Goal: Information Seeking & Learning: Compare options

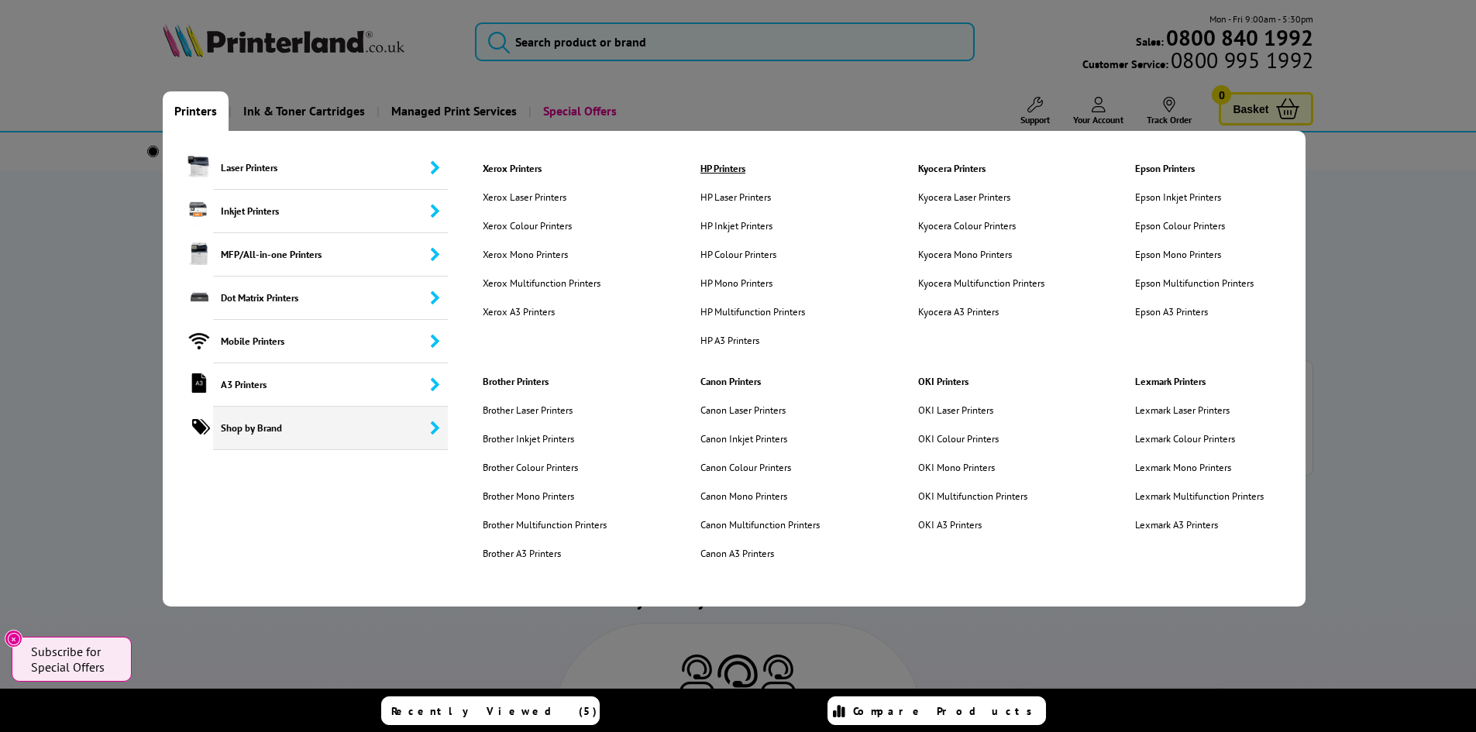
click at [716, 170] on link "HP Printers" at bounding box center [793, 168] width 208 height 13
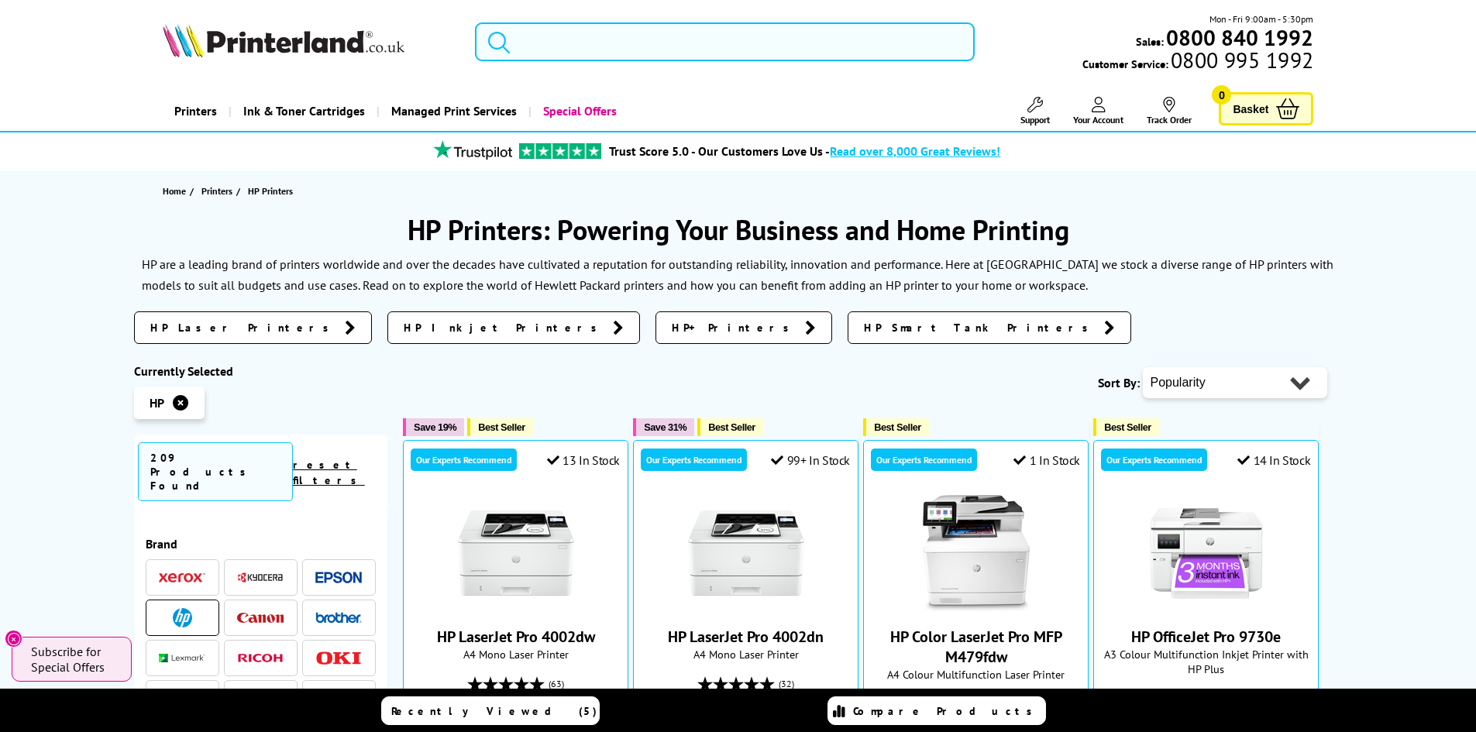
click at [590, 45] on input "search" at bounding box center [725, 41] width 500 height 39
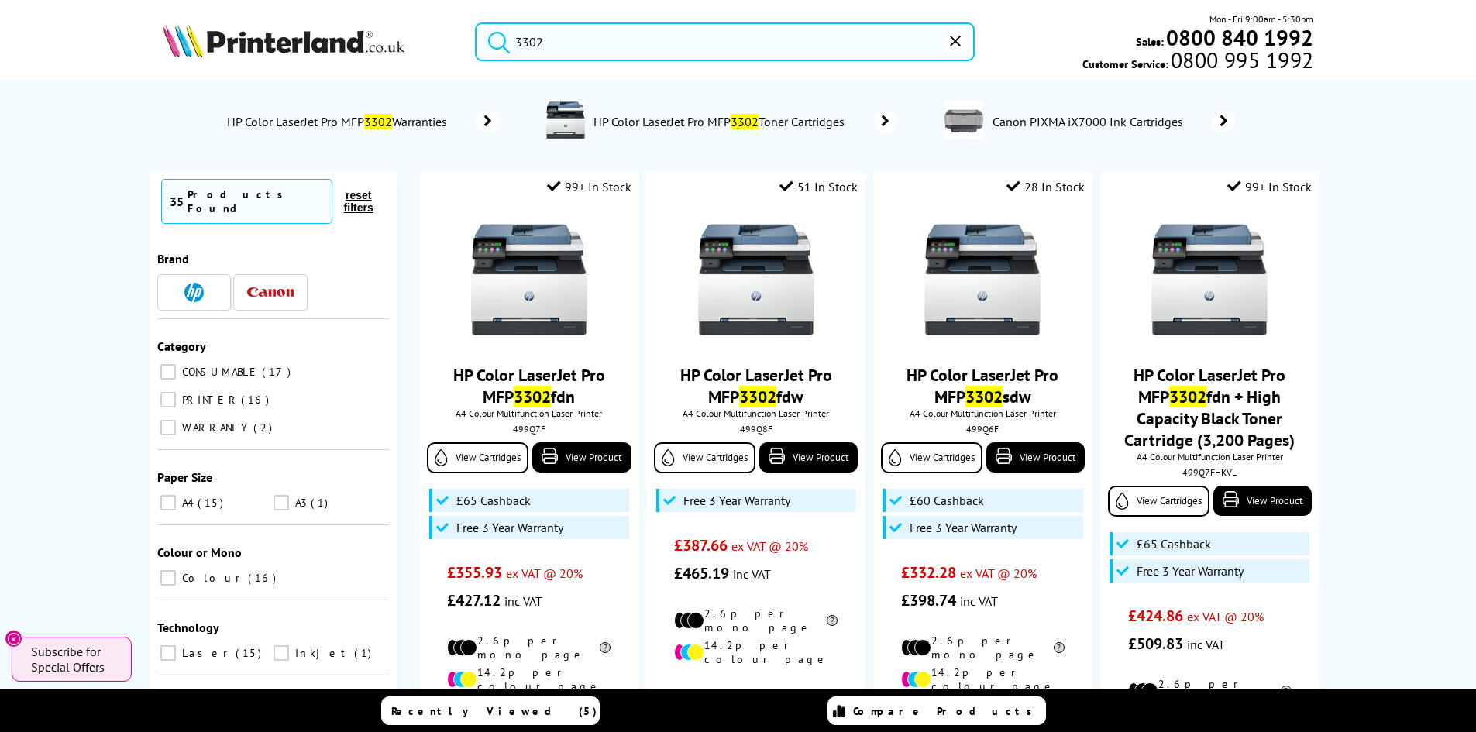
click at [522, 42] on input "3302" at bounding box center [725, 41] width 500 height 39
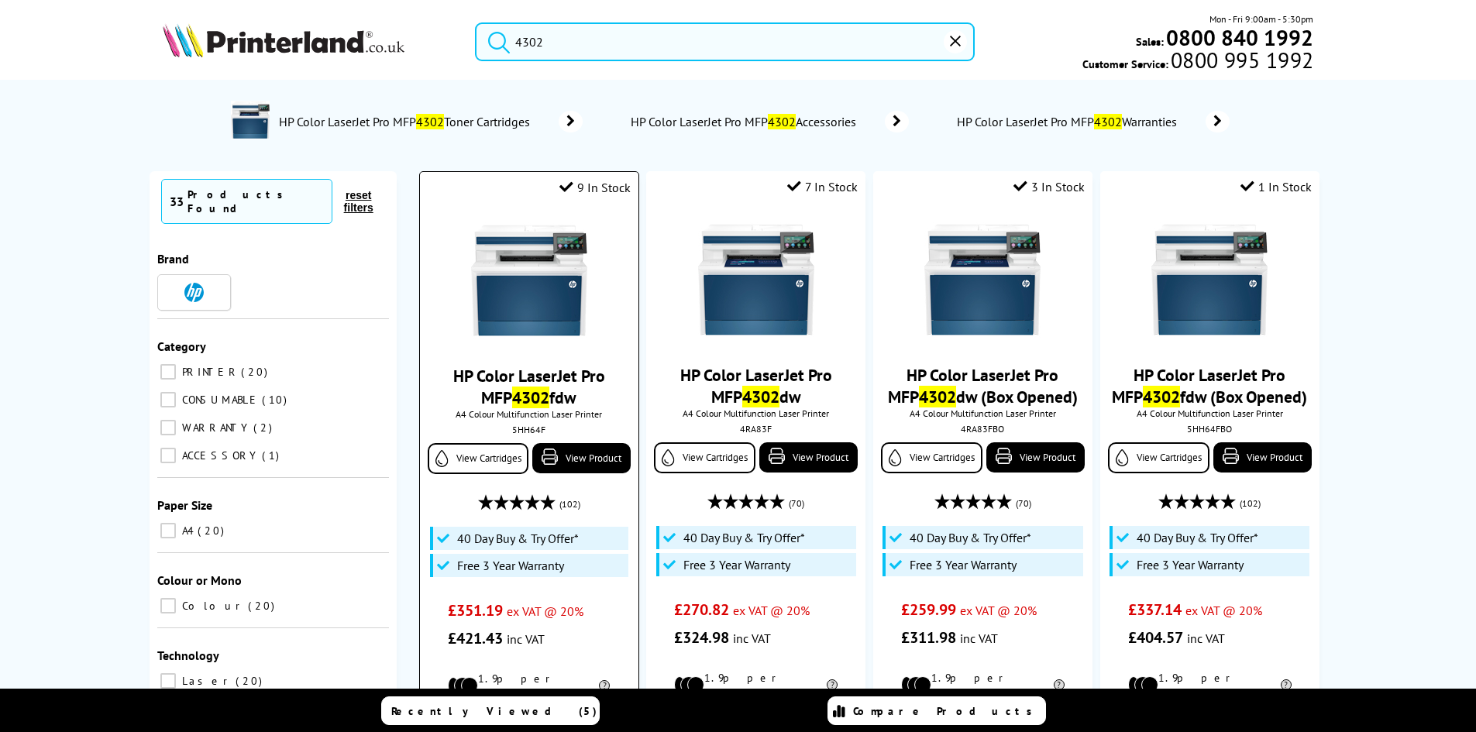
scroll to position [310, 0]
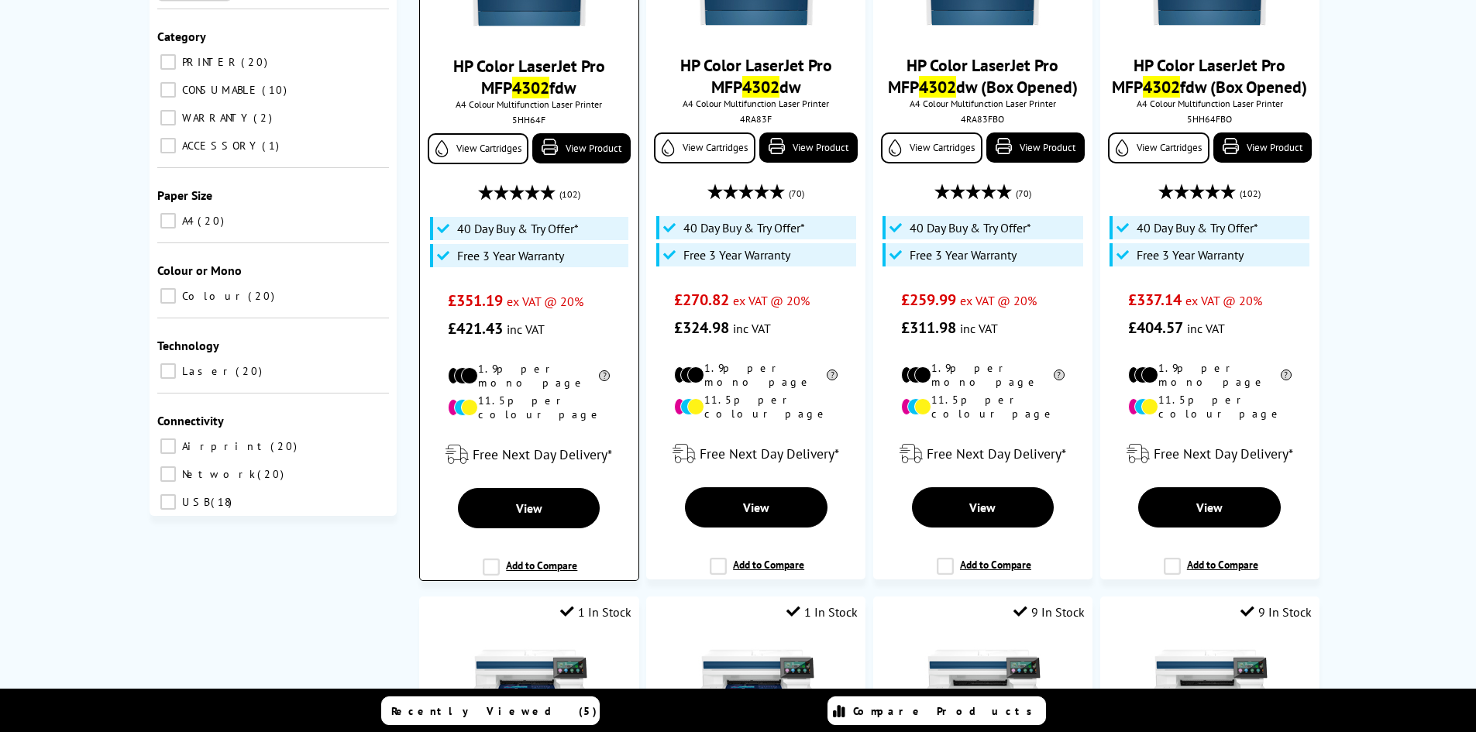
click at [493, 559] on label "Add to Compare" at bounding box center [530, 573] width 95 height 29
click at [0, 0] on input "Add to Compare" at bounding box center [0, 0] width 0 height 0
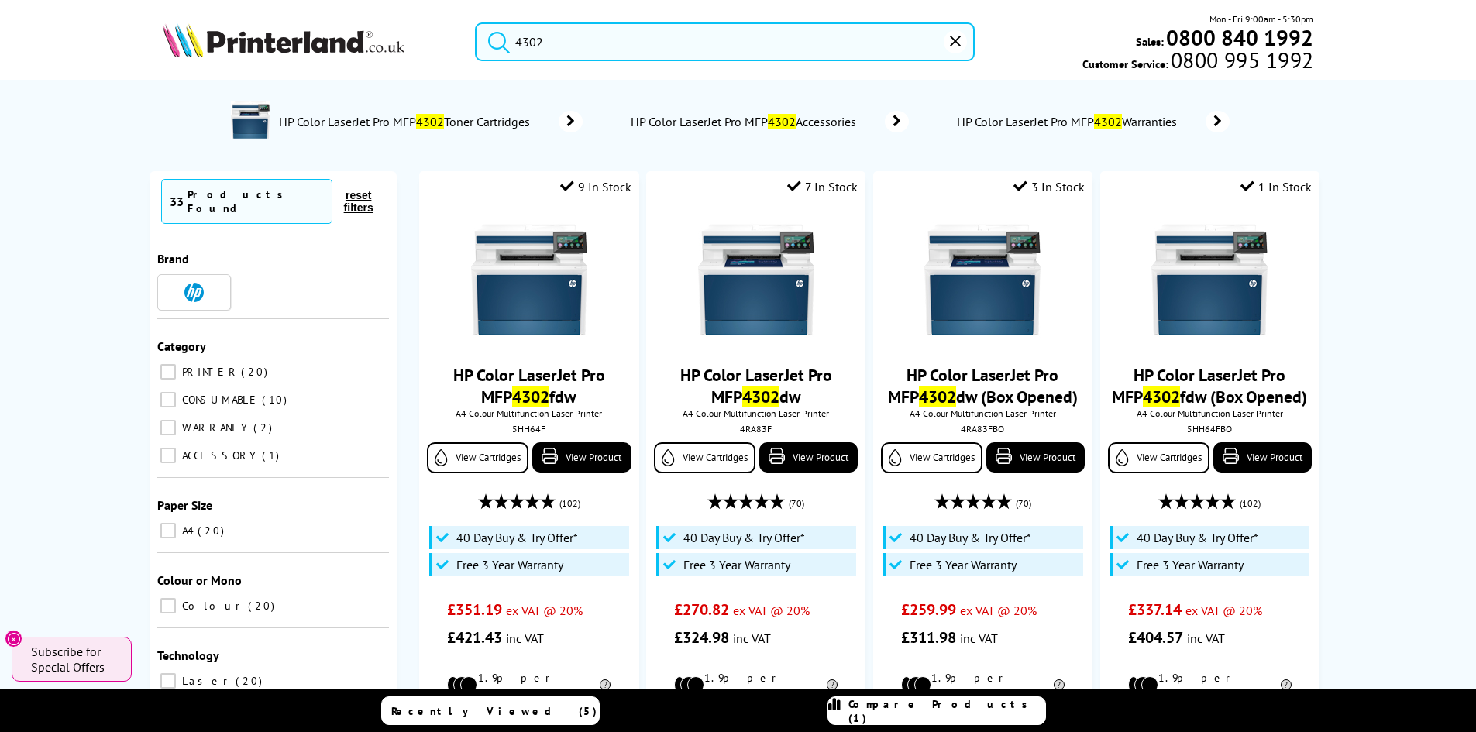
click at [521, 46] on input "4302" at bounding box center [725, 41] width 500 height 39
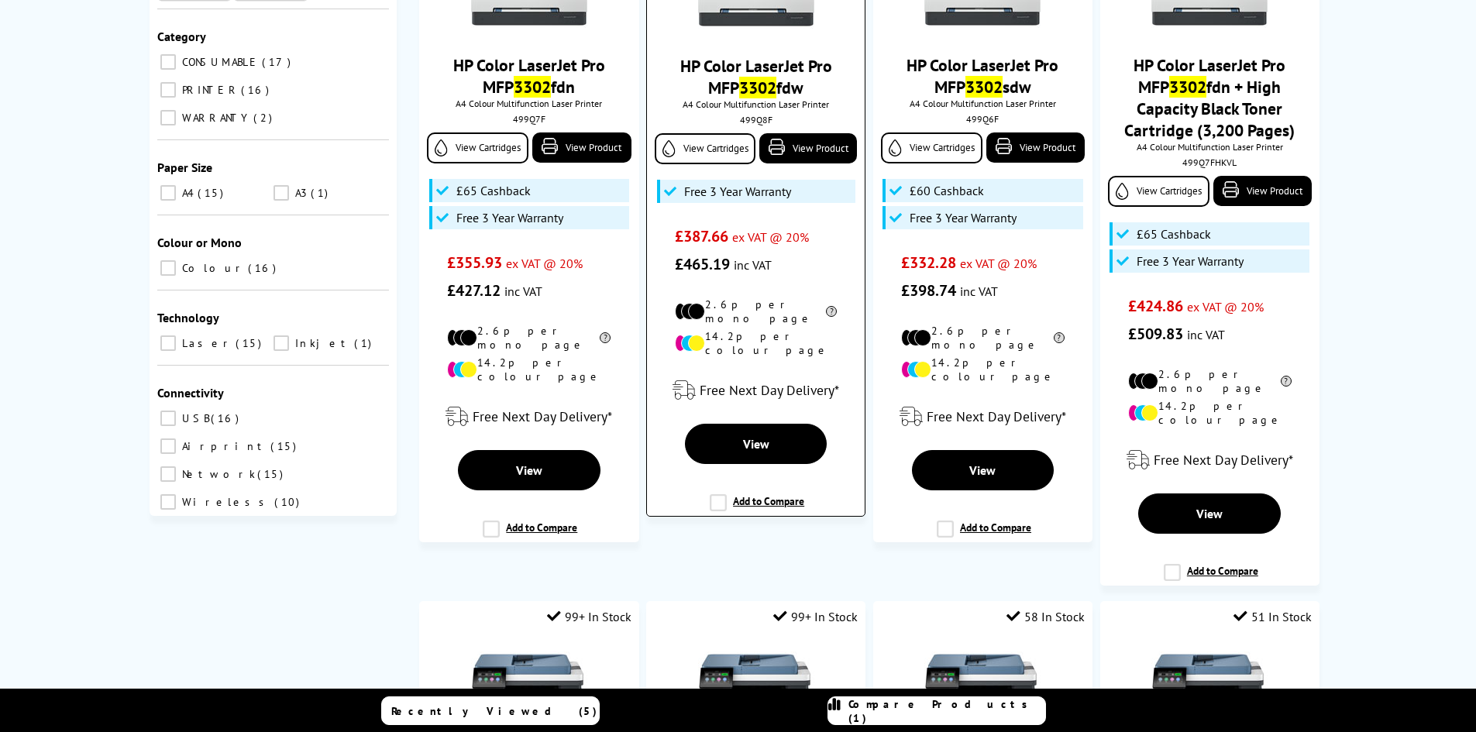
scroll to position [387, 0]
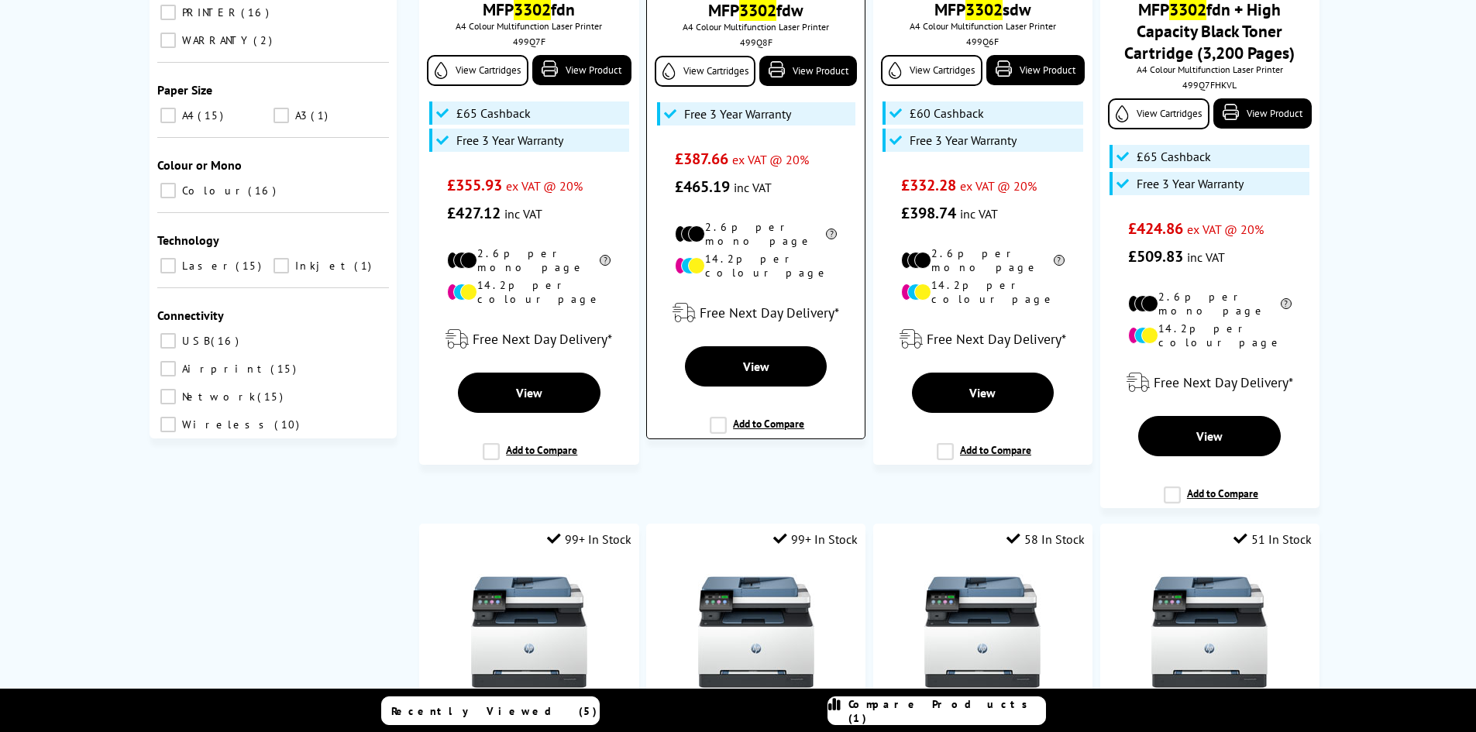
type input "3302"
click at [715, 417] on label "Add to Compare" at bounding box center [757, 431] width 95 height 29
click at [0, 0] on input "Add to Compare" at bounding box center [0, 0] width 0 height 0
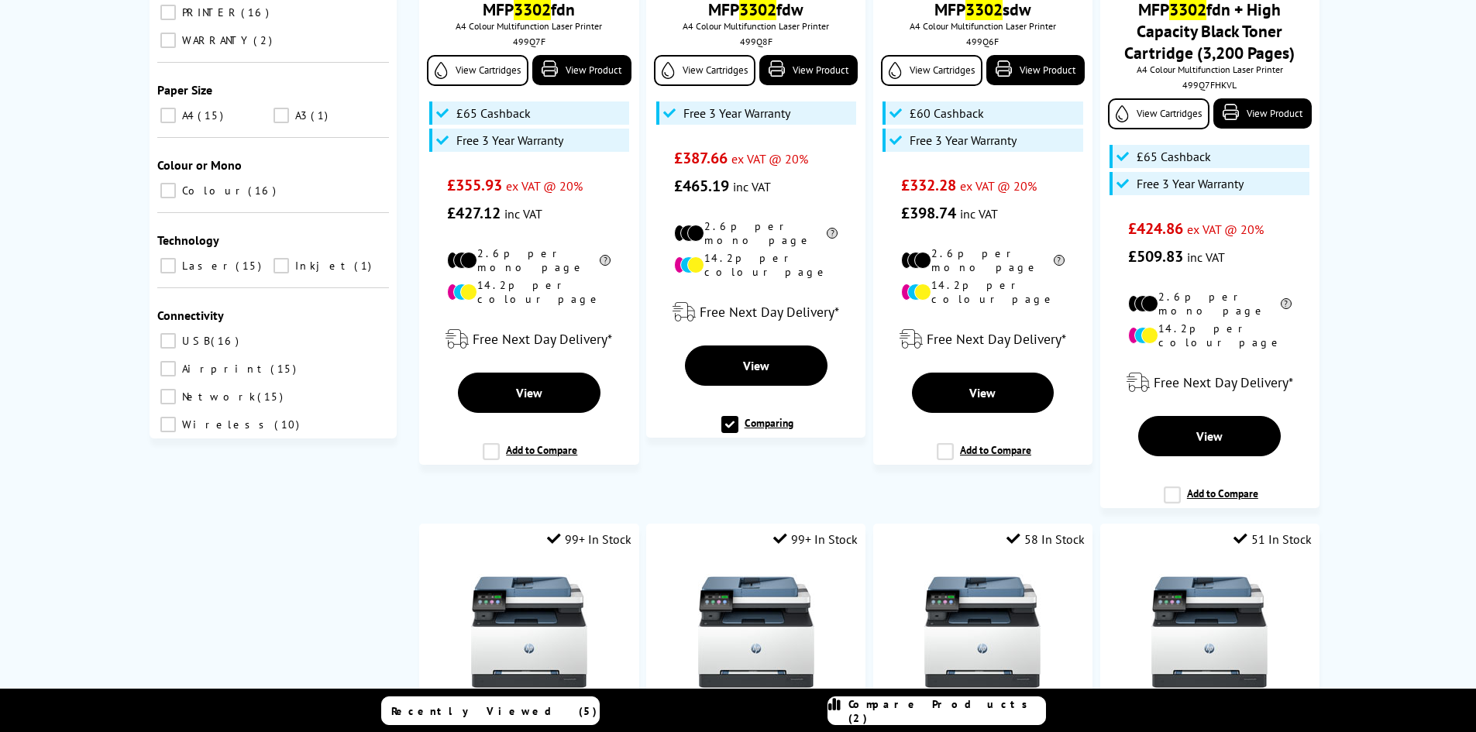
click at [904, 703] on link "Compare Products (2)" at bounding box center [936, 711] width 218 height 29
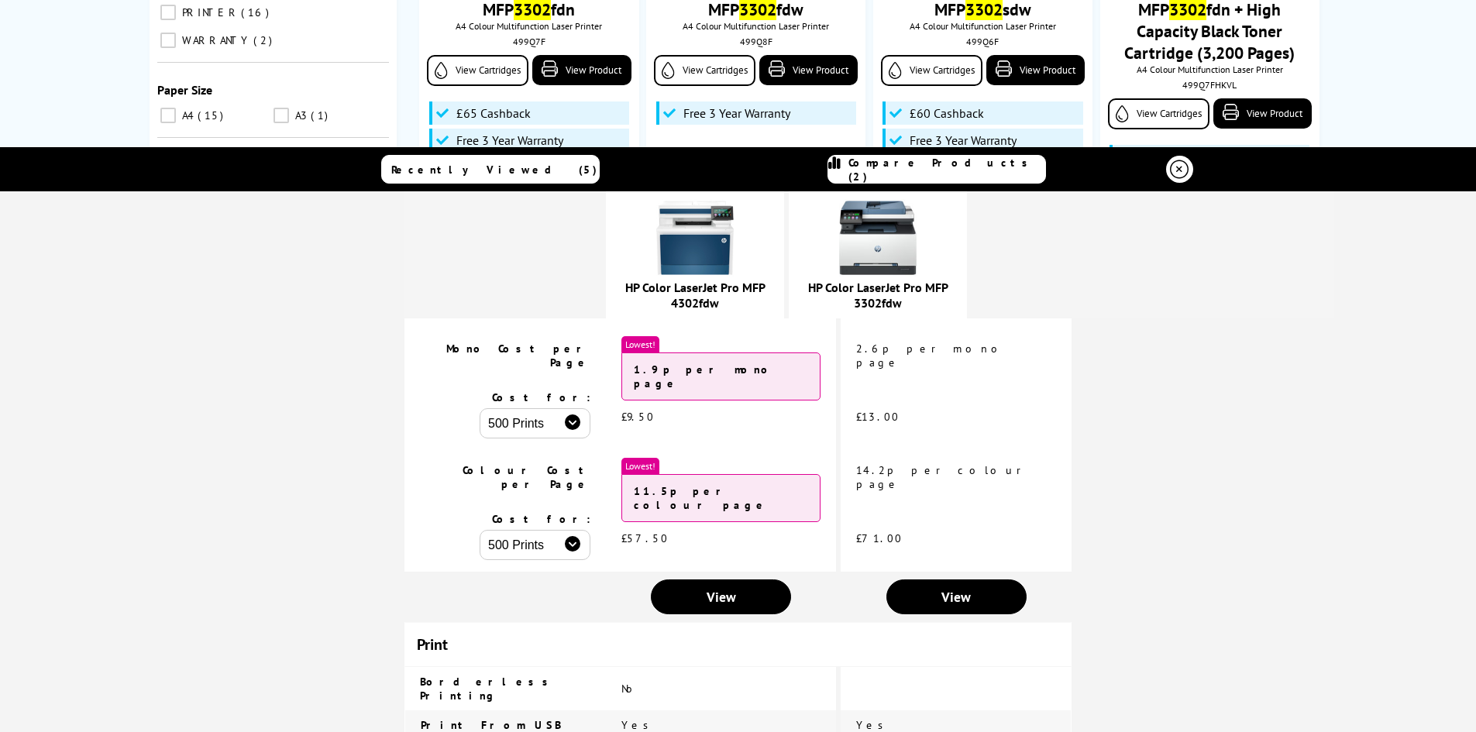
scroll to position [155, 0]
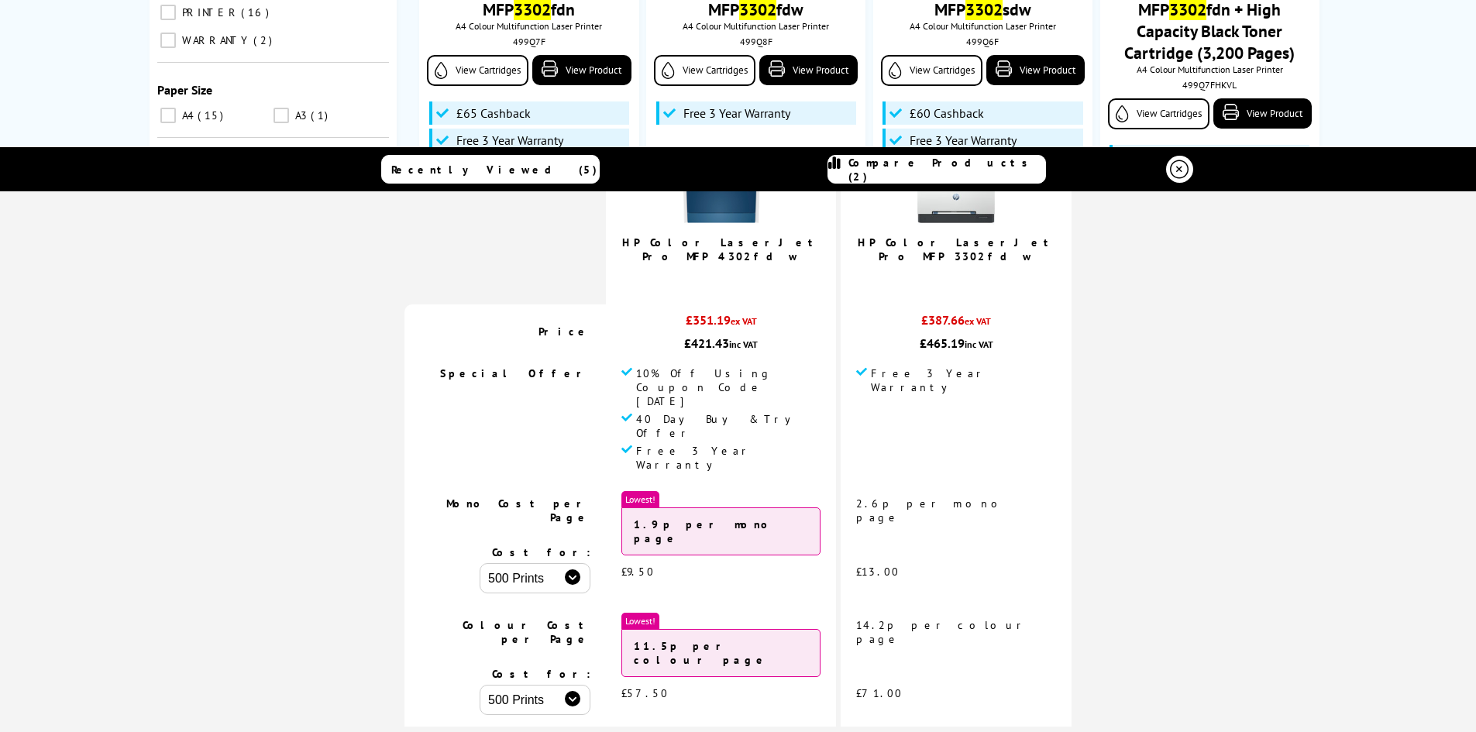
drag, startPoint x: 710, startPoint y: 346, endPoint x: 733, endPoint y: 349, distance: 23.4
click at [733, 349] on div "£421.43 inc VAT" at bounding box center [720, 342] width 199 height 15
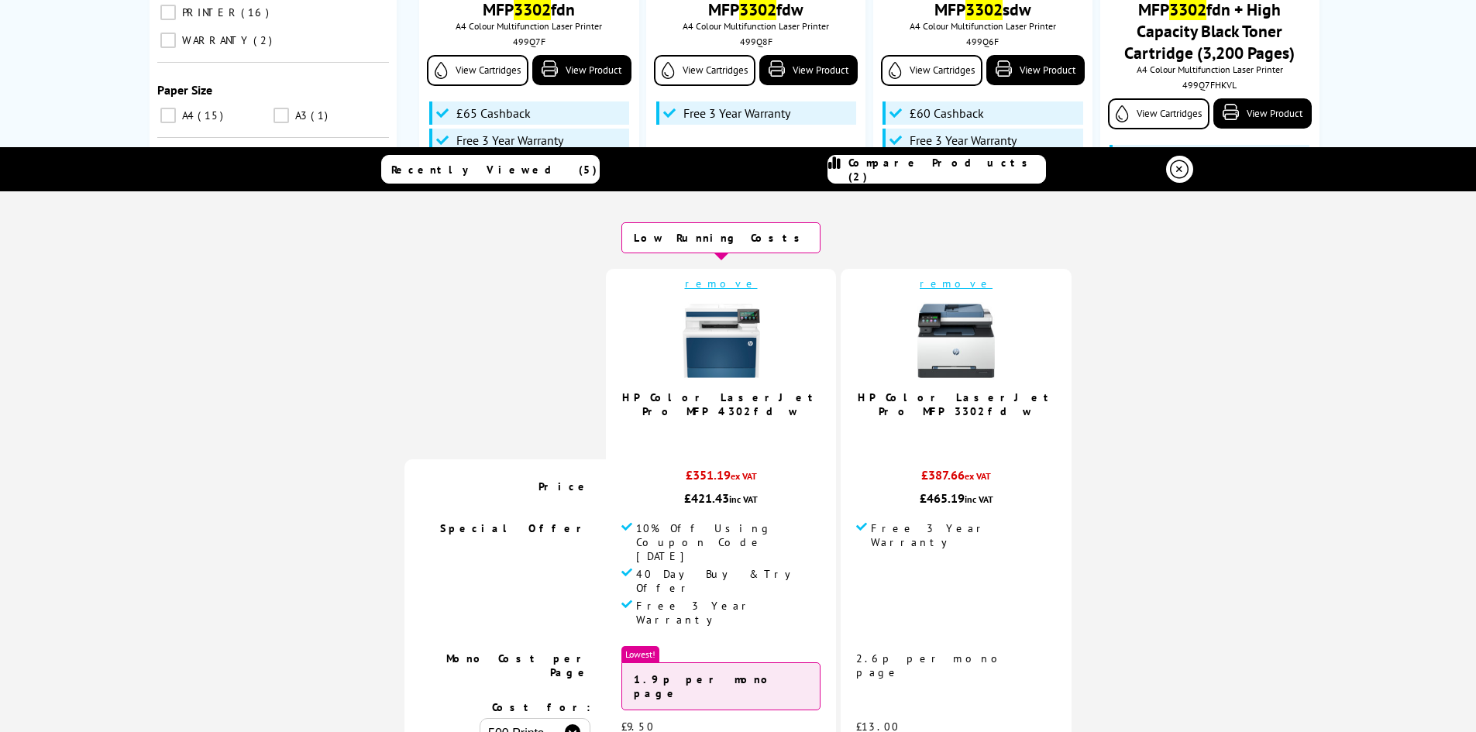
click at [759, 404] on link "HP Color LaserJet Pro MFP 4302fdw" at bounding box center [721, 404] width 198 height 28
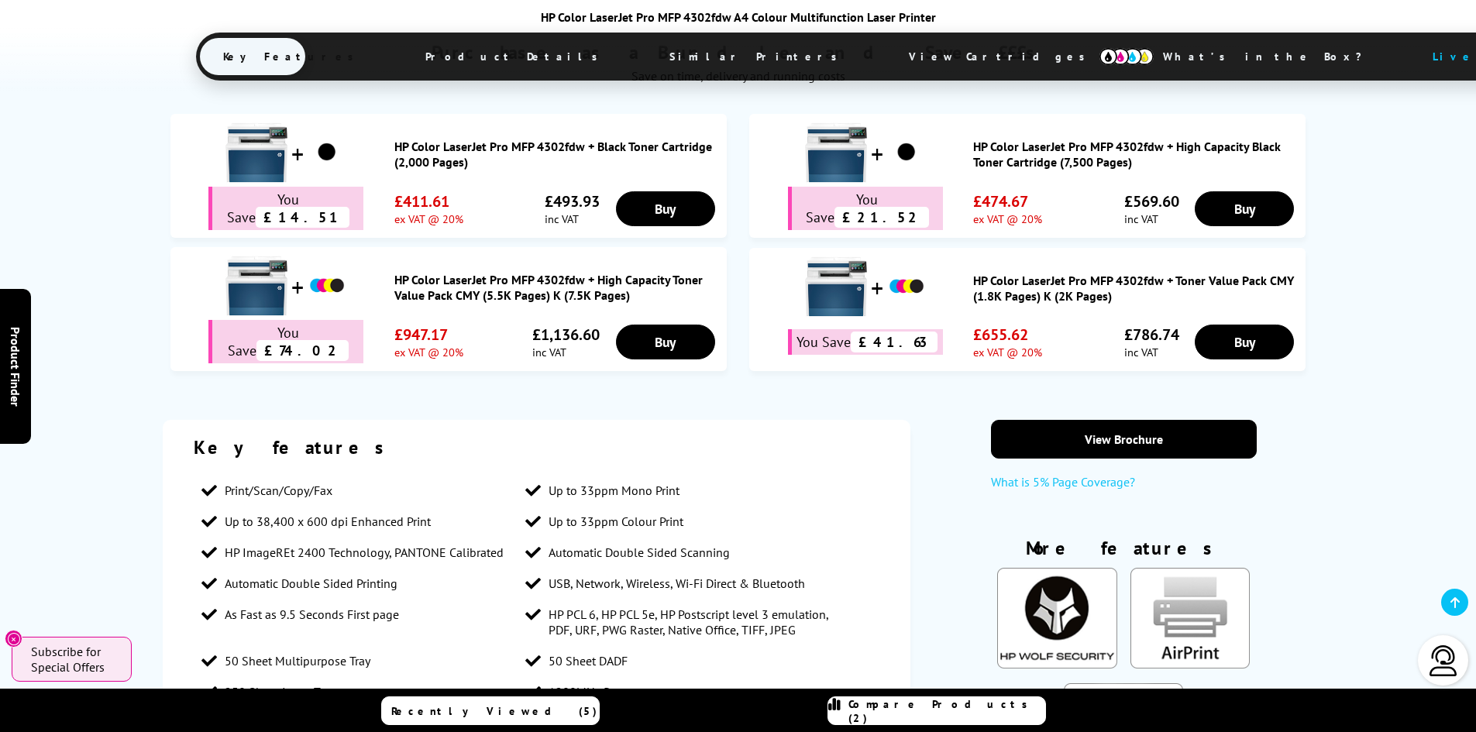
scroll to position [1395, 0]
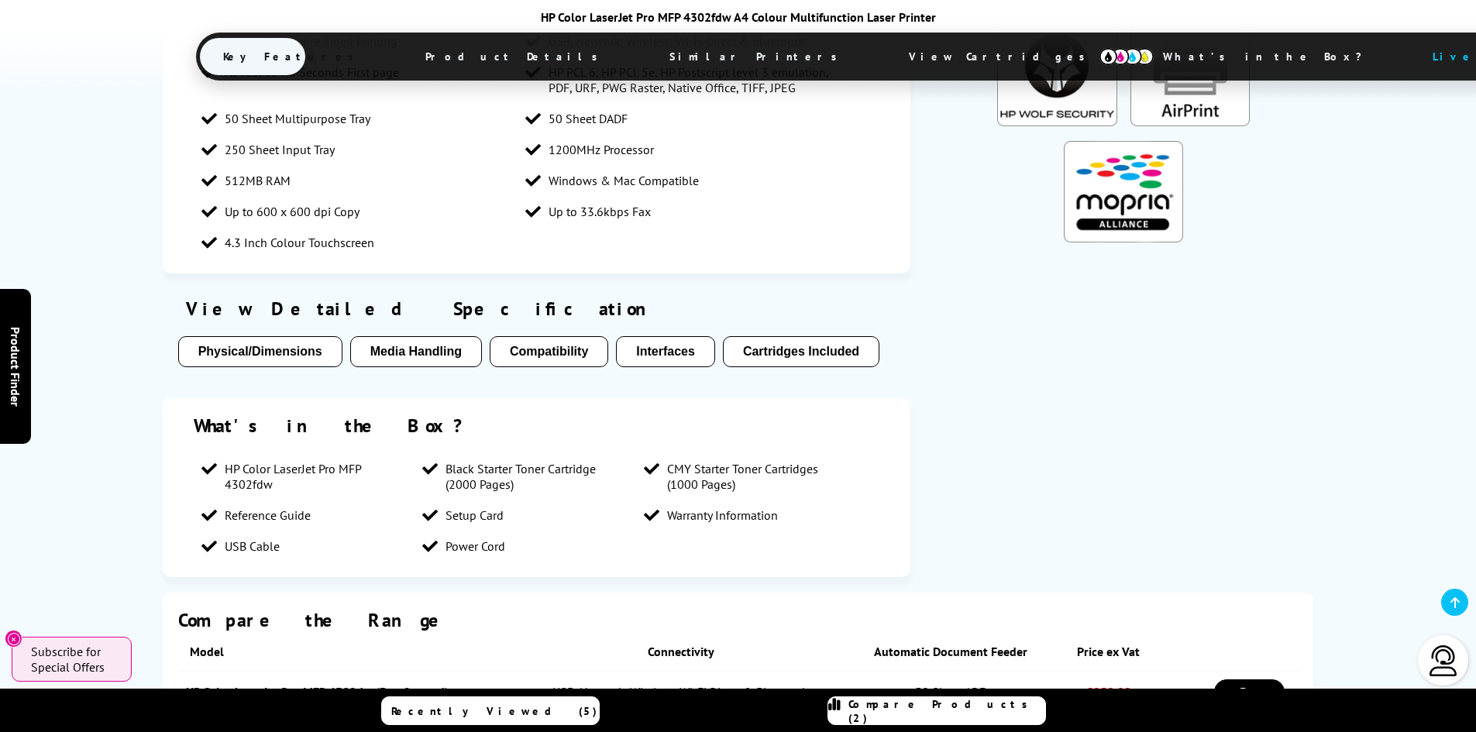
click at [826, 336] on button "Cartridges Included" at bounding box center [801, 351] width 157 height 31
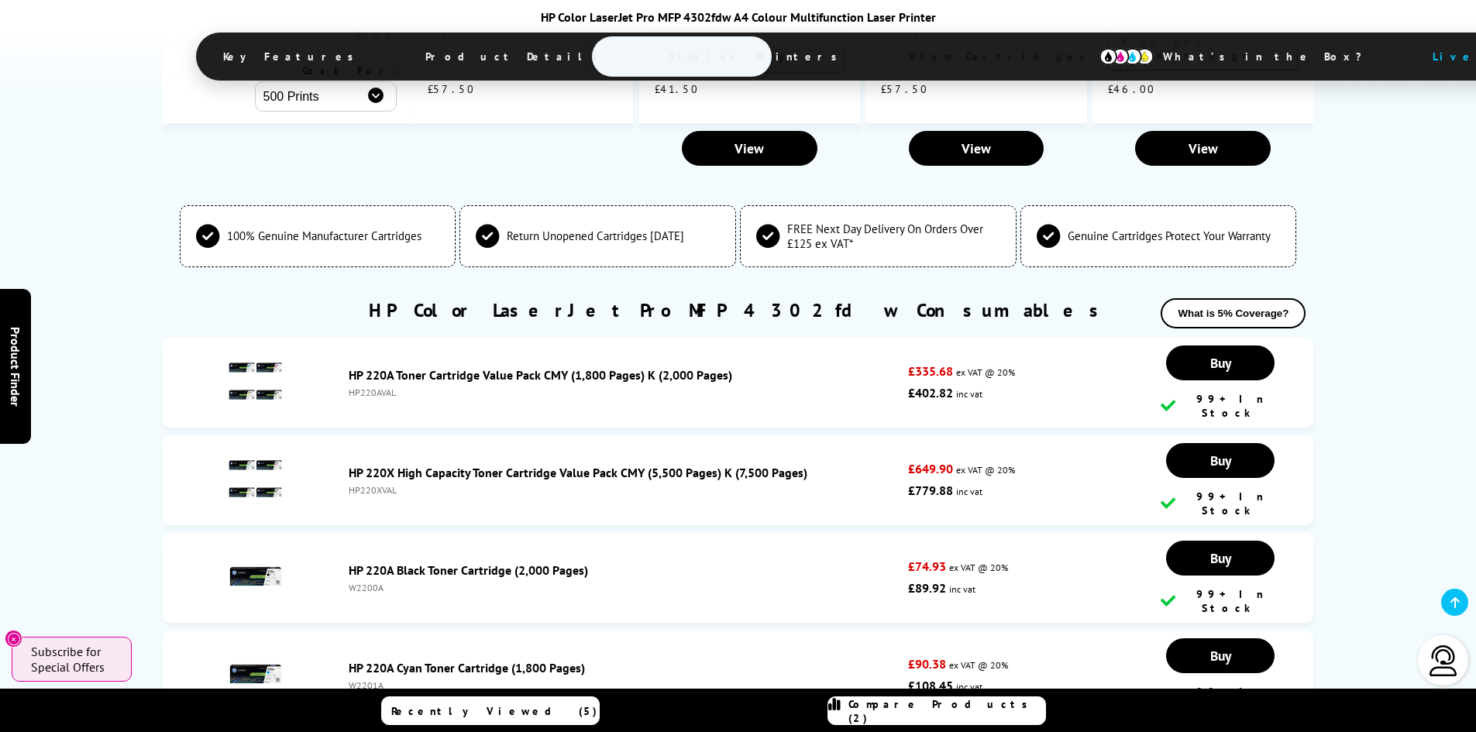
scroll to position [5136, 0]
